Goal: Find specific page/section: Find specific page/section

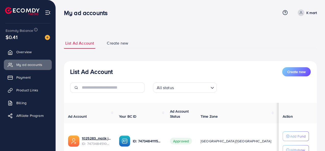
scroll to position [45, 0]
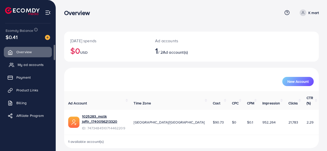
click at [28, 66] on span "My ad accounts" at bounding box center [31, 64] width 26 height 5
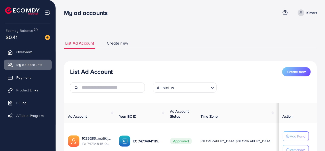
scroll to position [45, 0]
